Goal: Check status: Check status

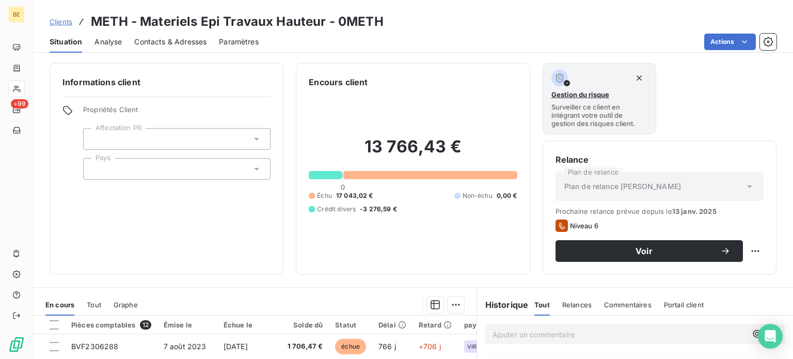
click at [63, 21] on span "Clients" at bounding box center [61, 22] width 23 height 8
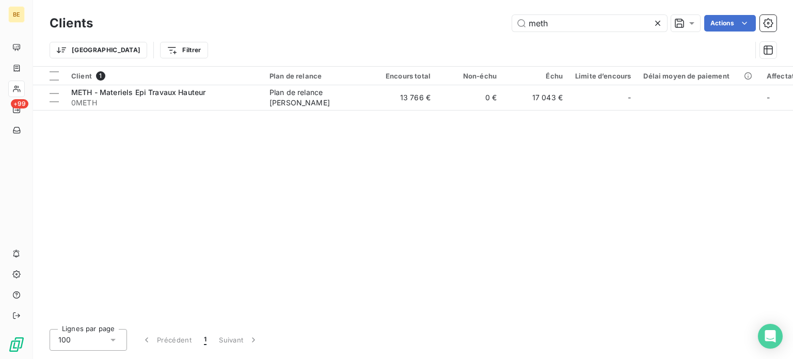
drag, startPoint x: 576, startPoint y: 23, endPoint x: 482, endPoint y: 24, distance: 93.4
click at [483, 24] on div "meth Actions" at bounding box center [440, 23] width 671 height 17
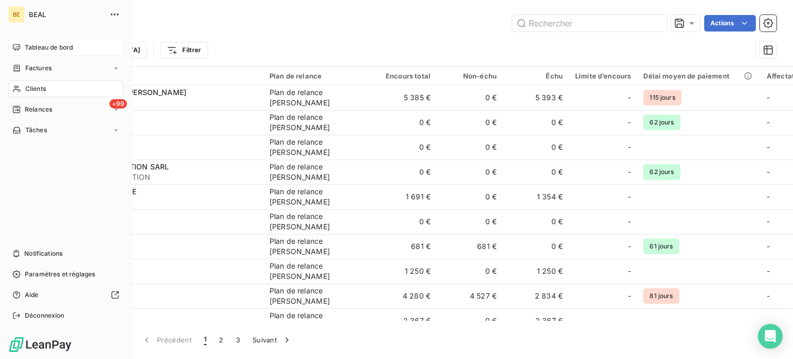
click at [18, 44] on icon at bounding box center [16, 47] width 7 height 7
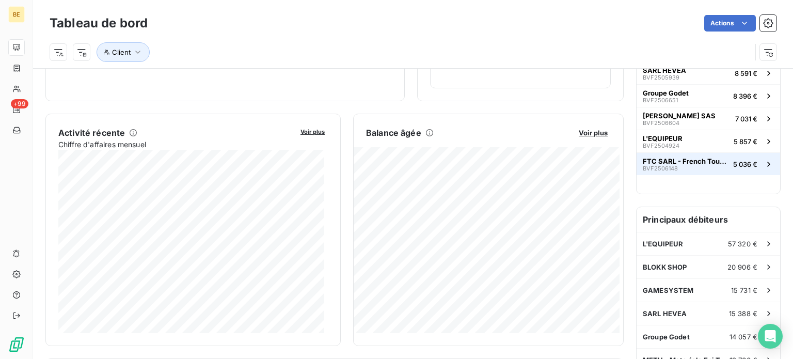
scroll to position [155, 0]
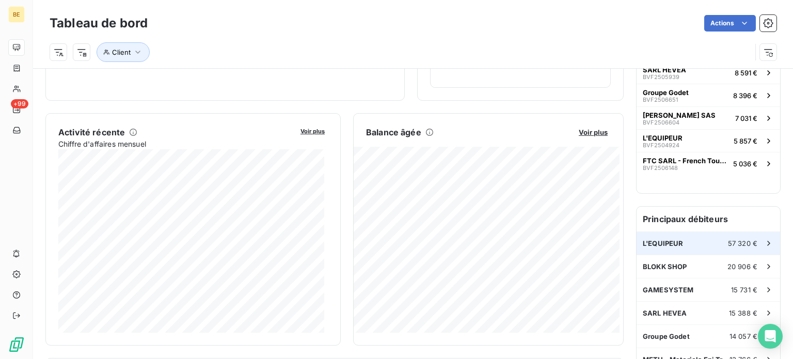
click at [687, 242] on div "L'EQUIPEUR 57 320 €" at bounding box center [707, 243] width 143 height 23
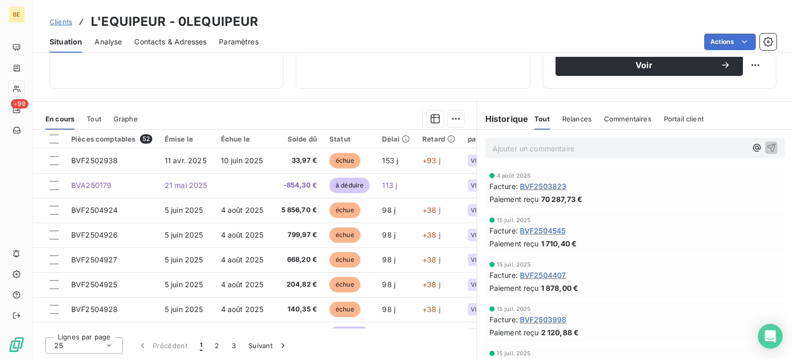
click at [534, 185] on span "BVF2503823" at bounding box center [543, 186] width 47 height 11
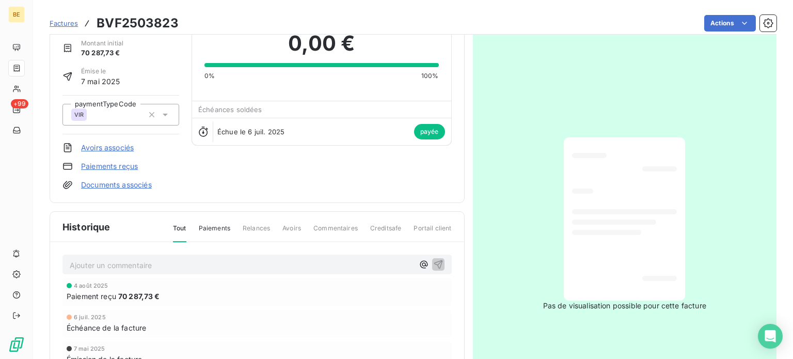
scroll to position [152, 0]
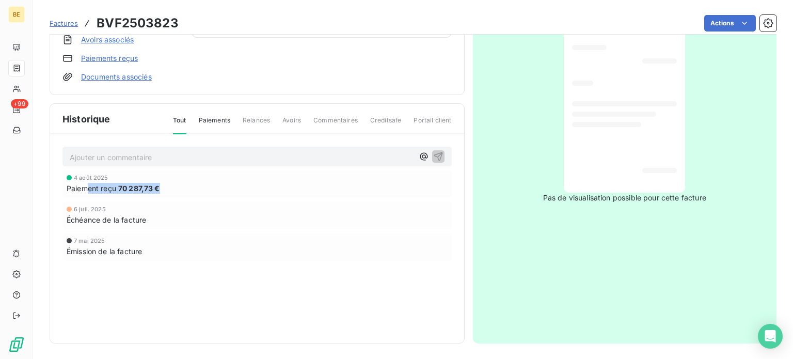
drag, startPoint x: 182, startPoint y: 190, endPoint x: 89, endPoint y: 191, distance: 92.9
click at [89, 191] on div "Paiement reçu 70 287,73 €" at bounding box center [257, 188] width 381 height 11
click at [205, 220] on div "Échéance de la facture" at bounding box center [257, 219] width 381 height 11
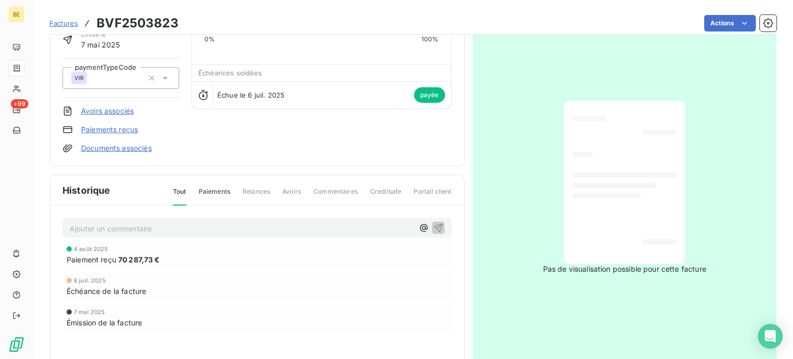
scroll to position [0, 0]
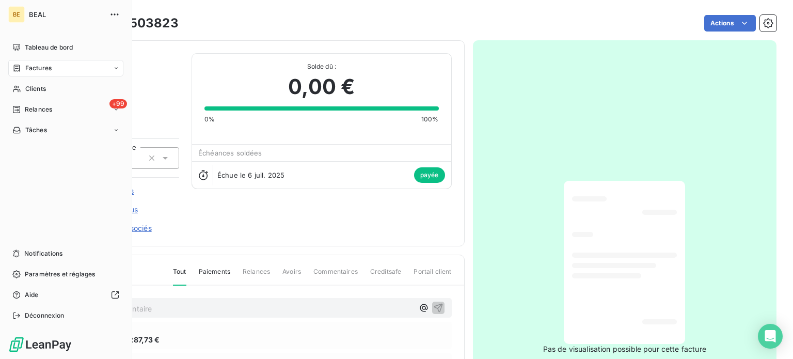
click at [43, 66] on span "Factures" at bounding box center [38, 67] width 26 height 9
click at [15, 47] on icon at bounding box center [16, 47] width 8 height 8
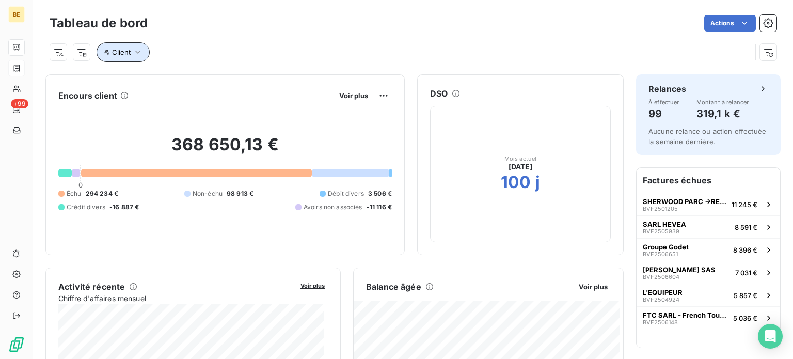
click at [116, 53] on span "Client" at bounding box center [121, 52] width 19 height 8
